Goal: Task Accomplishment & Management: Manage account settings

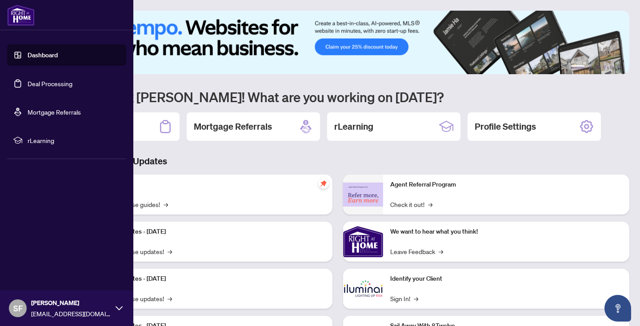
click at [49, 83] on link "Deal Processing" at bounding box center [50, 84] width 45 height 8
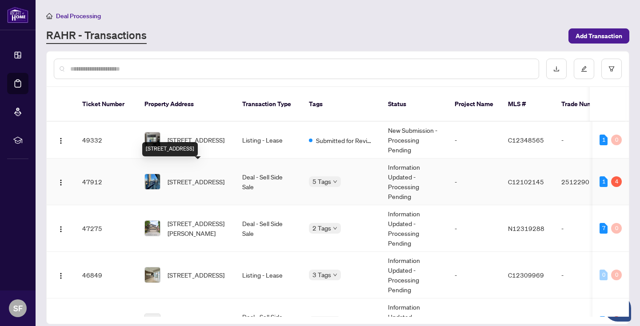
click at [207, 177] on span "[STREET_ADDRESS]" at bounding box center [195, 182] width 57 height 10
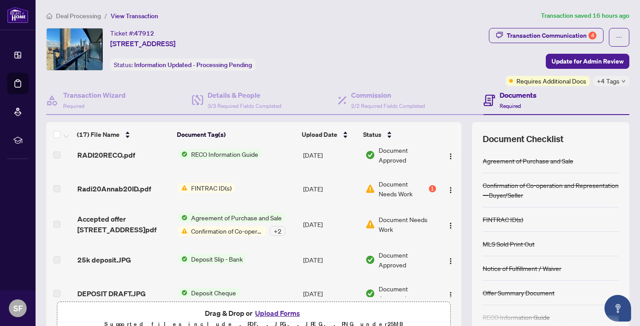
scroll to position [452, 0]
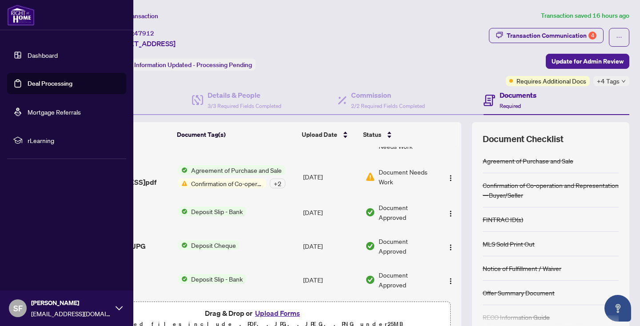
click at [72, 82] on link "Deal Processing" at bounding box center [50, 84] width 45 height 8
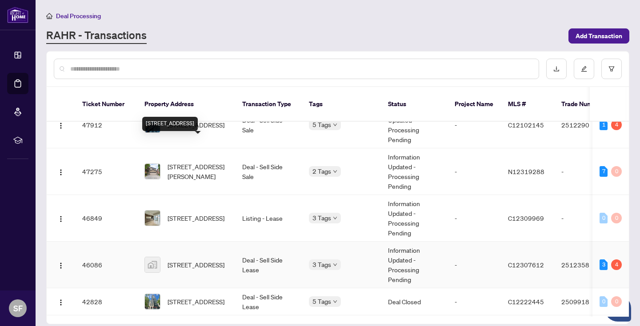
scroll to position [119, 0]
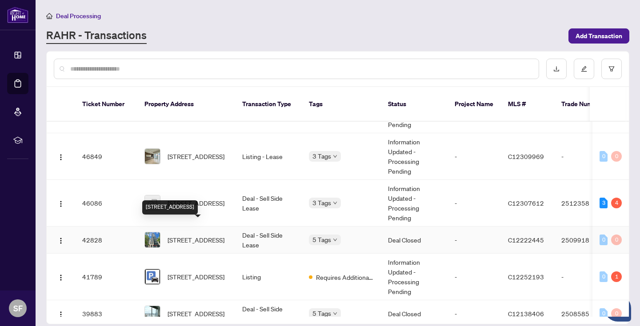
click at [223, 235] on span "[STREET_ADDRESS]" at bounding box center [195, 240] width 57 height 10
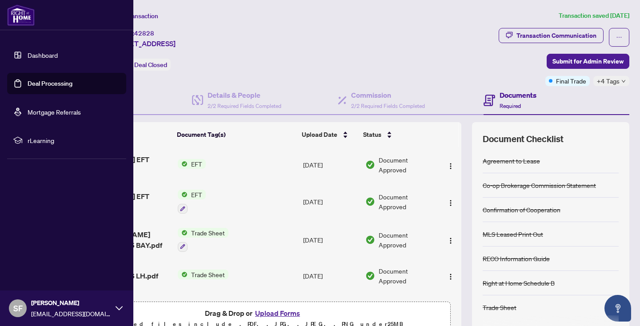
click at [72, 81] on link "Deal Processing" at bounding box center [50, 84] width 45 height 8
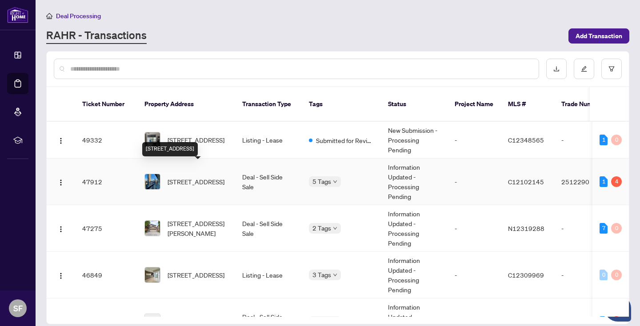
click at [206, 177] on span "[STREET_ADDRESS]" at bounding box center [195, 182] width 57 height 10
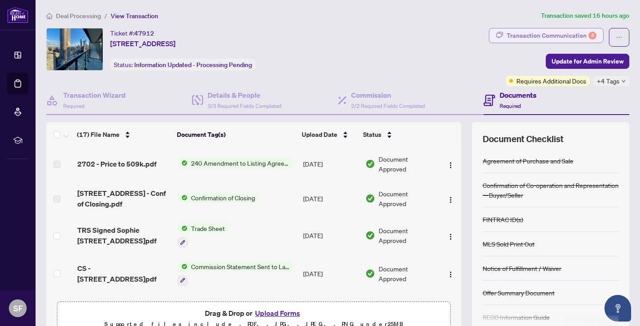
click at [582, 35] on div "Transaction Communication 4" at bounding box center [551, 35] width 90 height 14
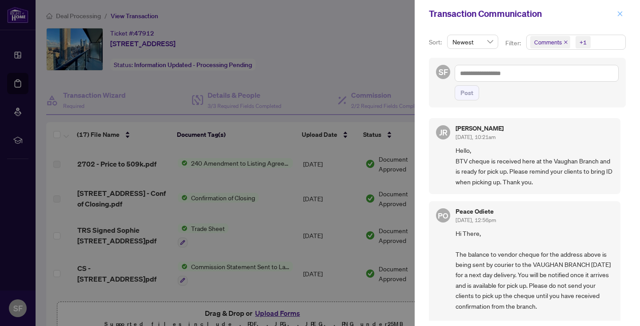
click at [618, 12] on icon "close" at bounding box center [619, 14] width 6 height 6
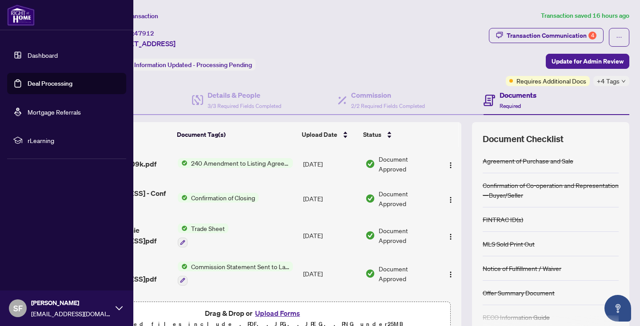
click at [28, 54] on link "Dashboard" at bounding box center [43, 55] width 30 height 8
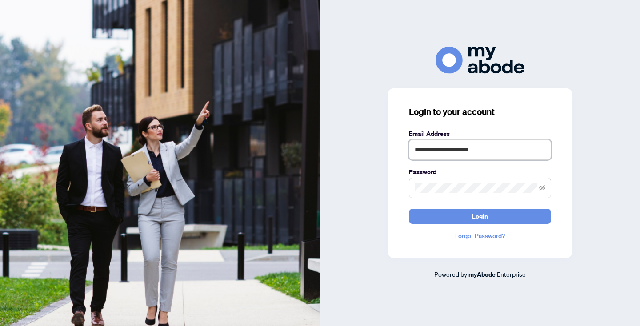
click at [524, 151] on input "**********" at bounding box center [480, 149] width 142 height 20
type input "**********"
click at [494, 214] on button "Login" at bounding box center [480, 216] width 142 height 15
